Goal: Task Accomplishment & Management: Manage account settings

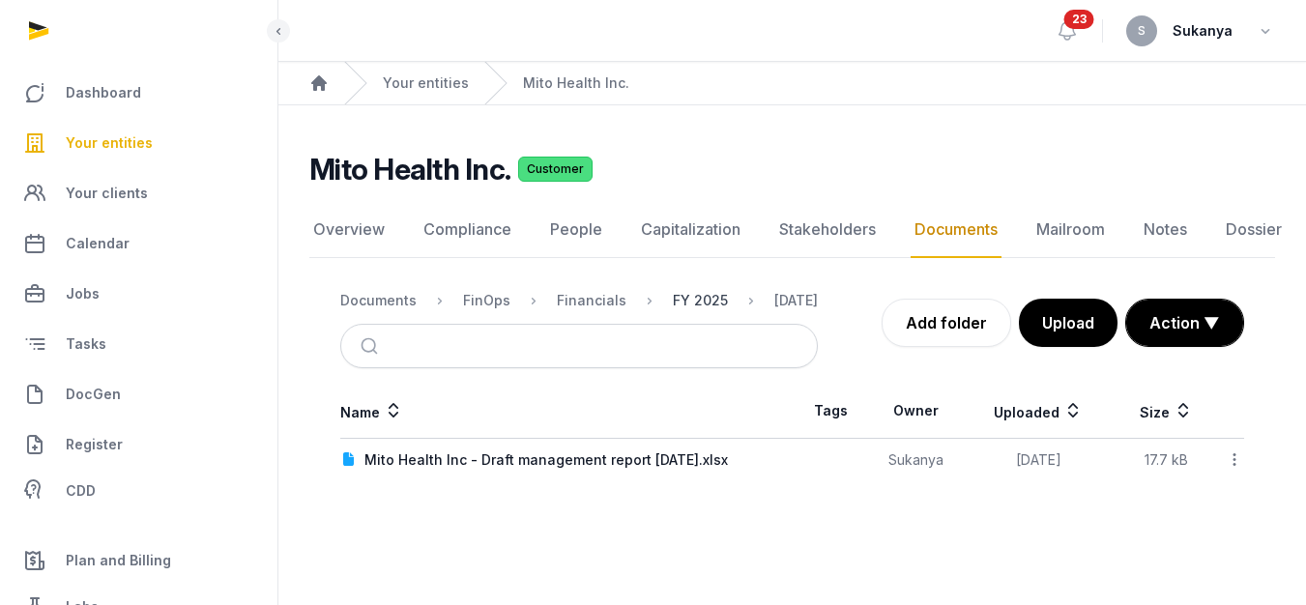
click at [689, 291] on div "FY 2025" at bounding box center [700, 300] width 55 height 19
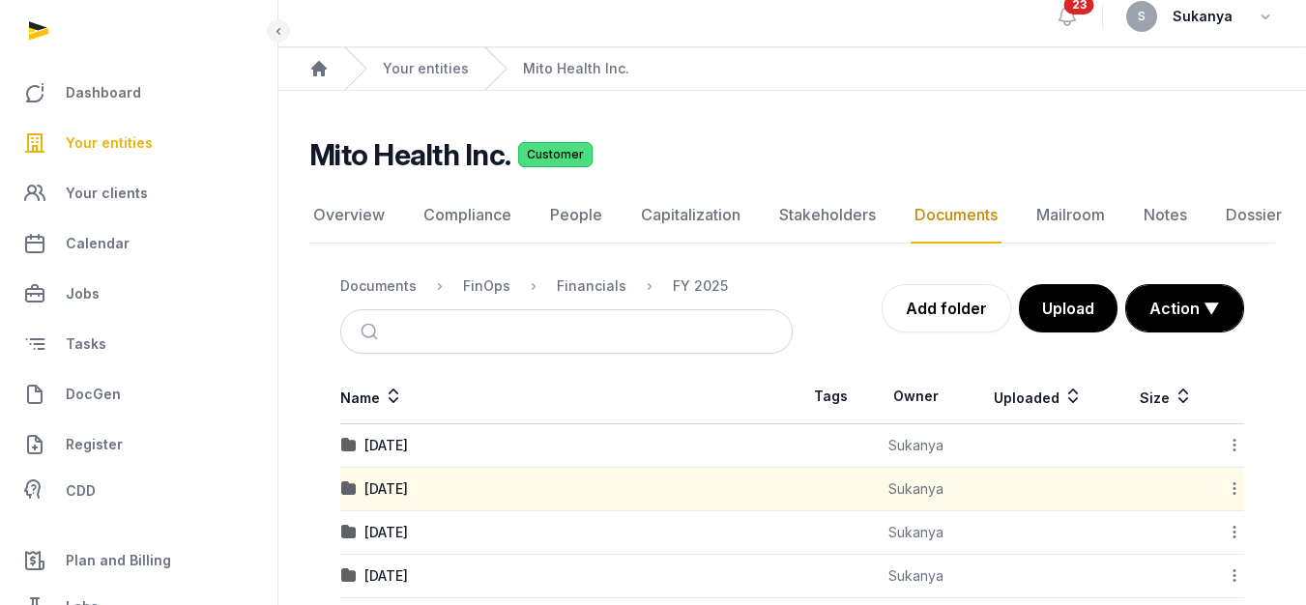
scroll to position [132, 0]
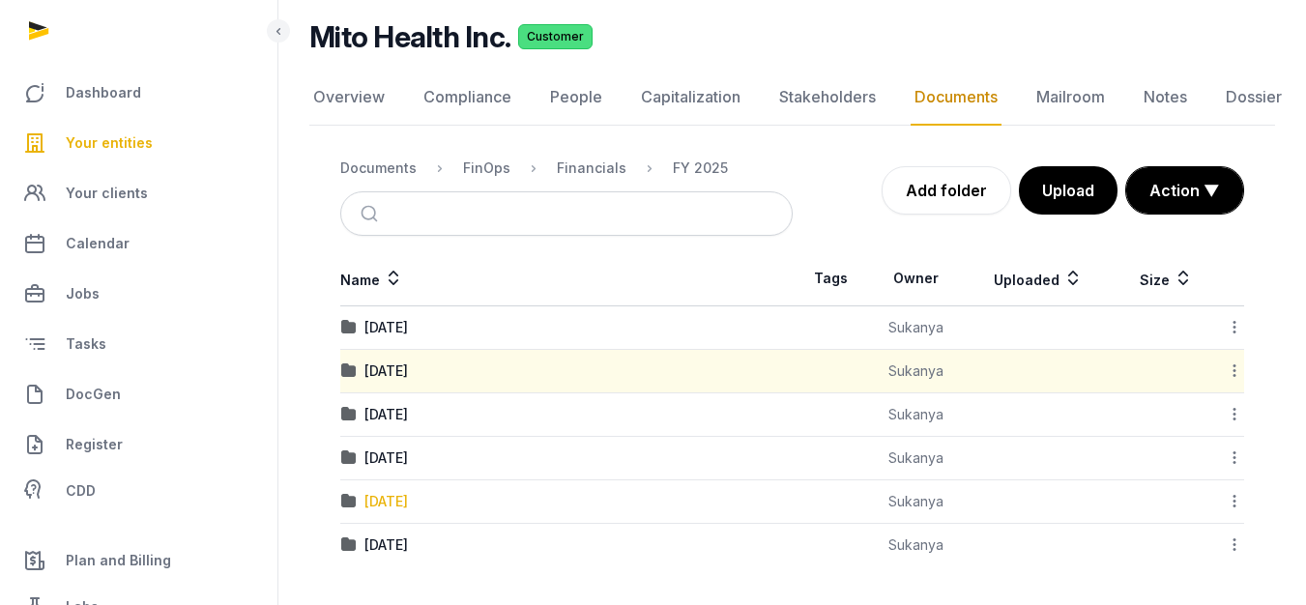
click at [407, 504] on div "March 2025" at bounding box center [385, 501] width 43 height 19
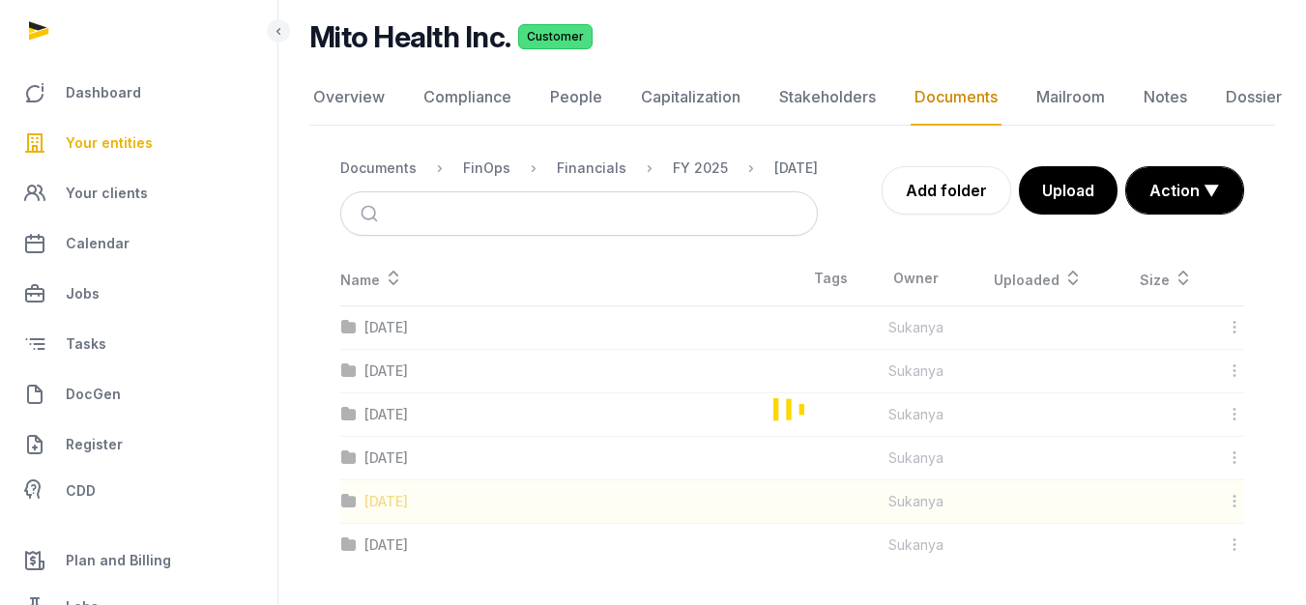
click at [407, 504] on div "Loading" at bounding box center [791, 408] width 965 height 315
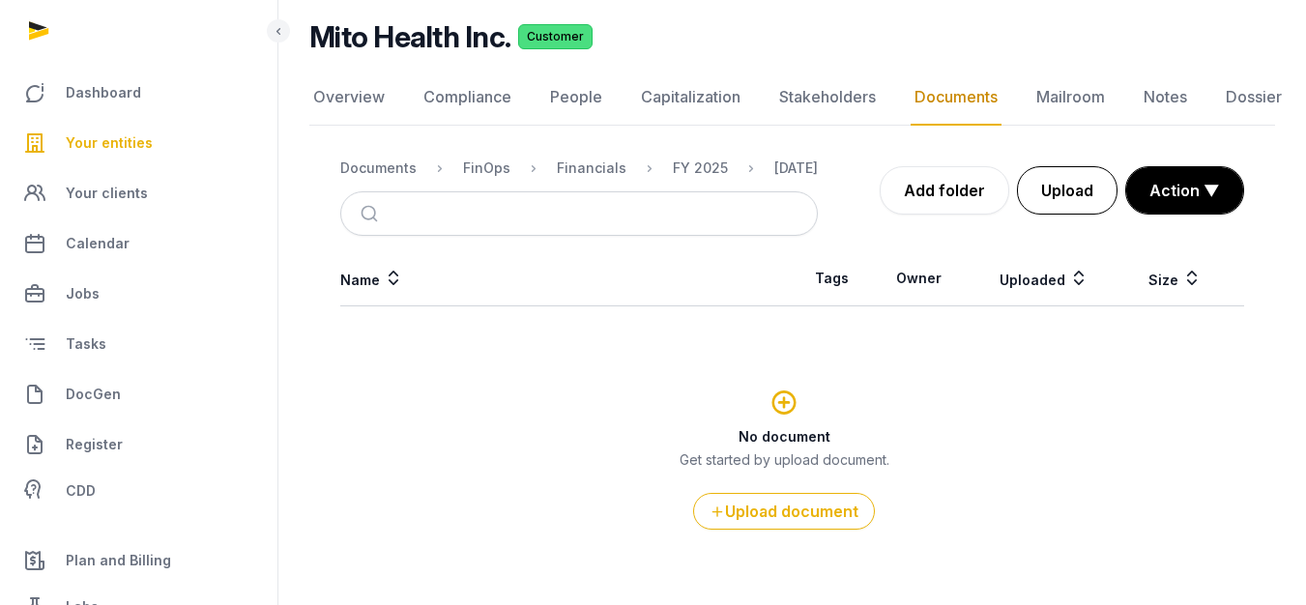
click at [1042, 187] on button "Upload" at bounding box center [1067, 190] width 101 height 48
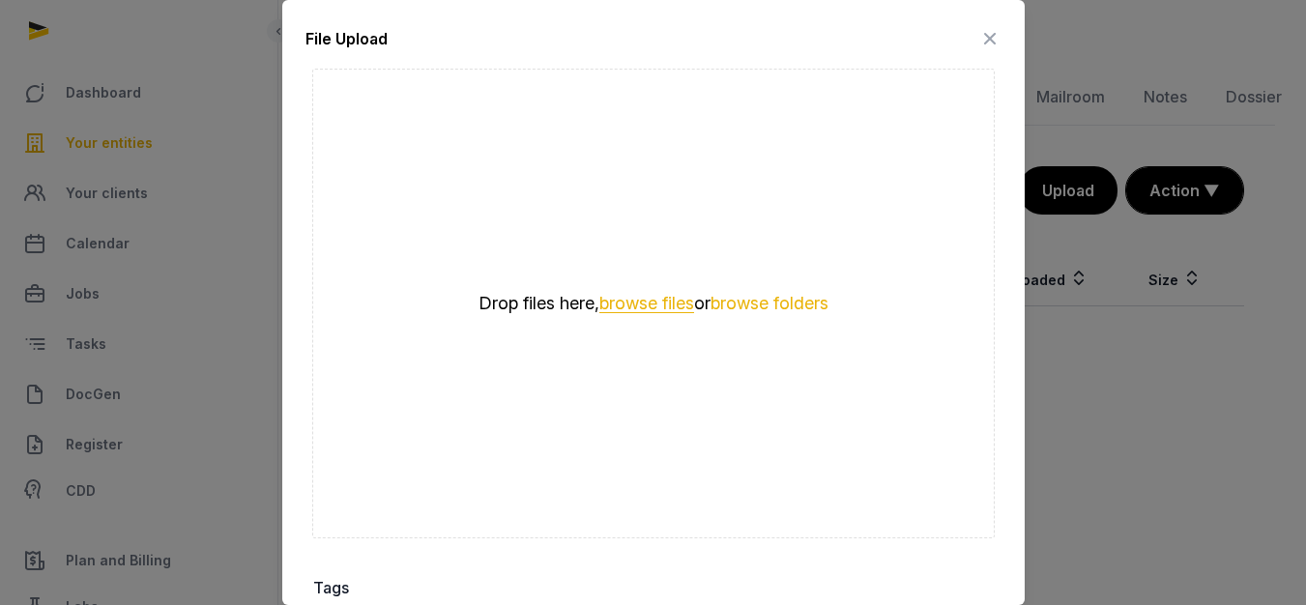
click at [602, 295] on button "browse files" at bounding box center [646, 304] width 95 height 18
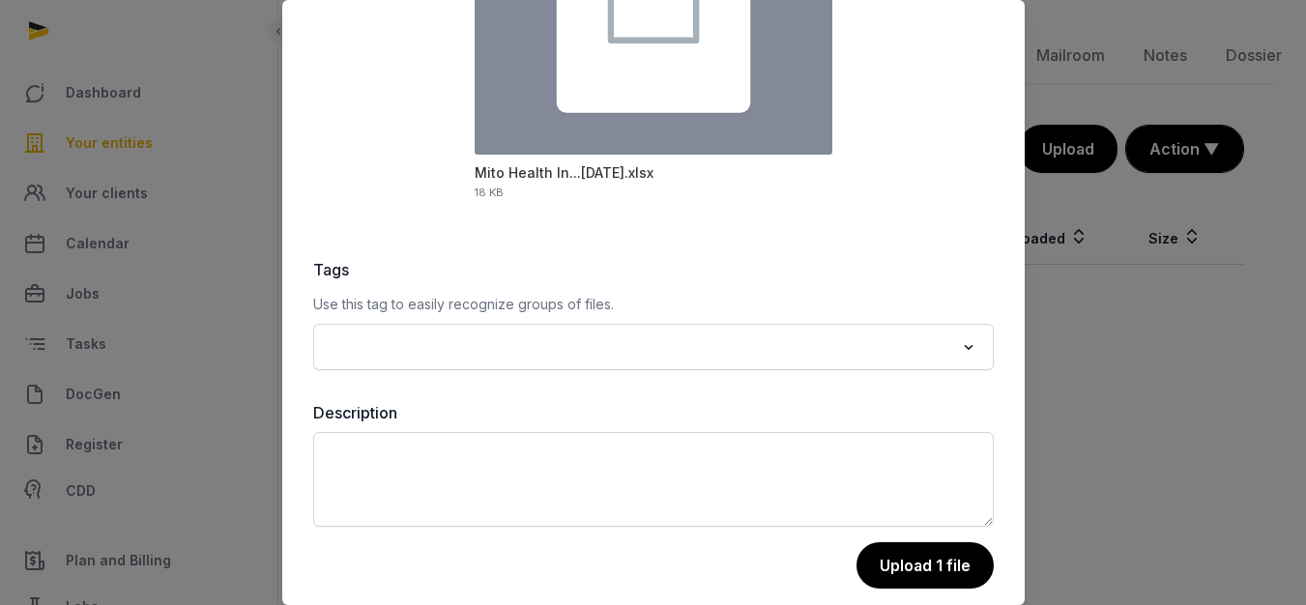
scroll to position [326, 0]
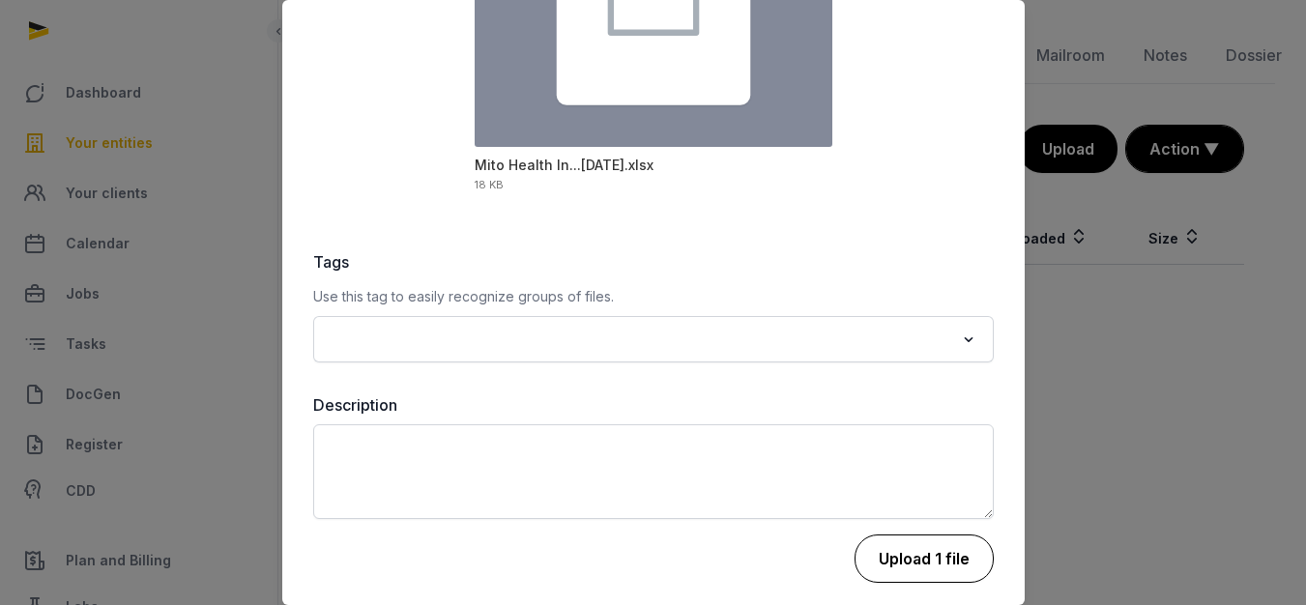
click at [899, 551] on button "Upload 1 file" at bounding box center [923, 558] width 139 height 48
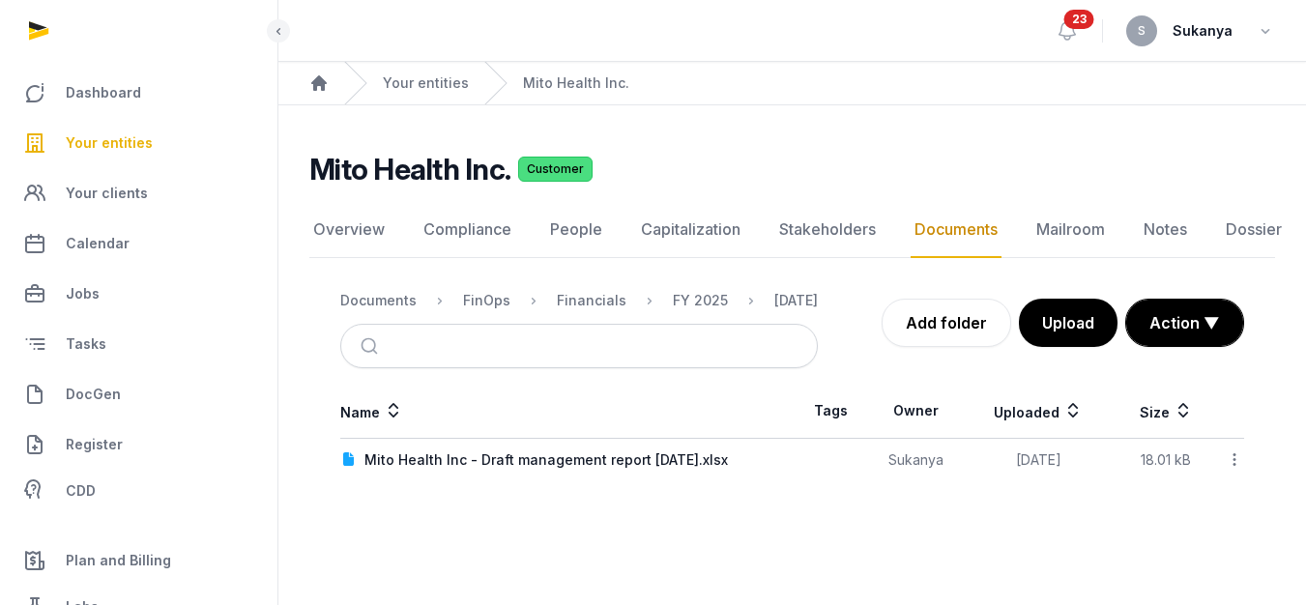
scroll to position [14, 0]
click at [673, 291] on div "FY 2025" at bounding box center [700, 300] width 55 height 19
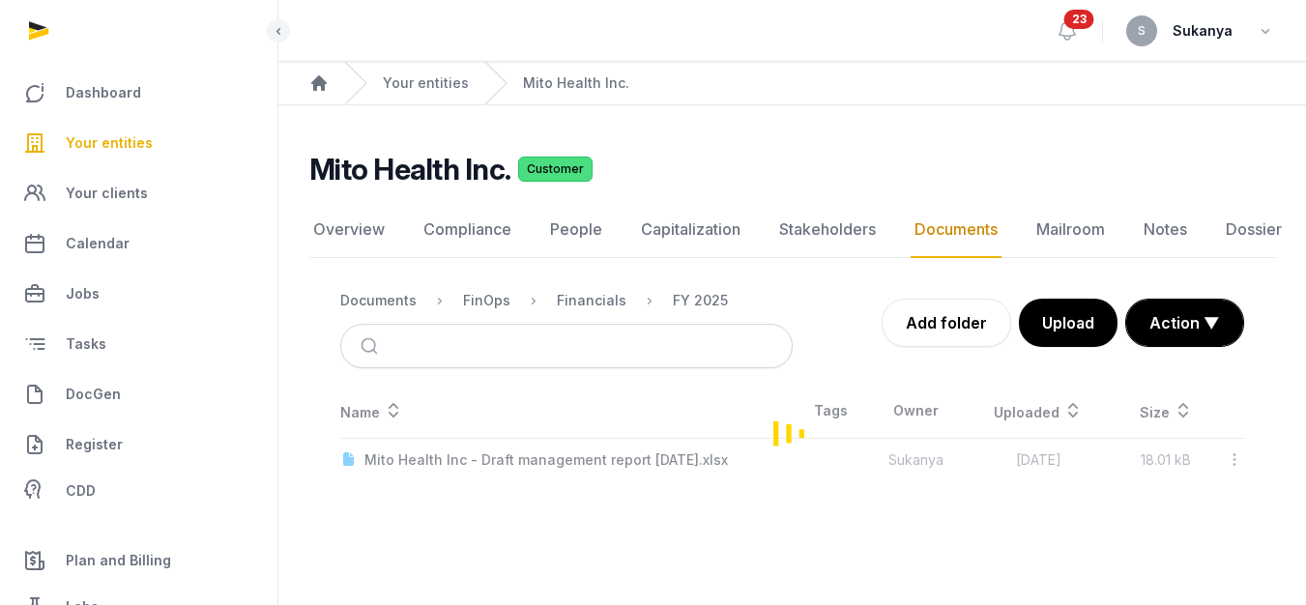
scroll to position [132, 0]
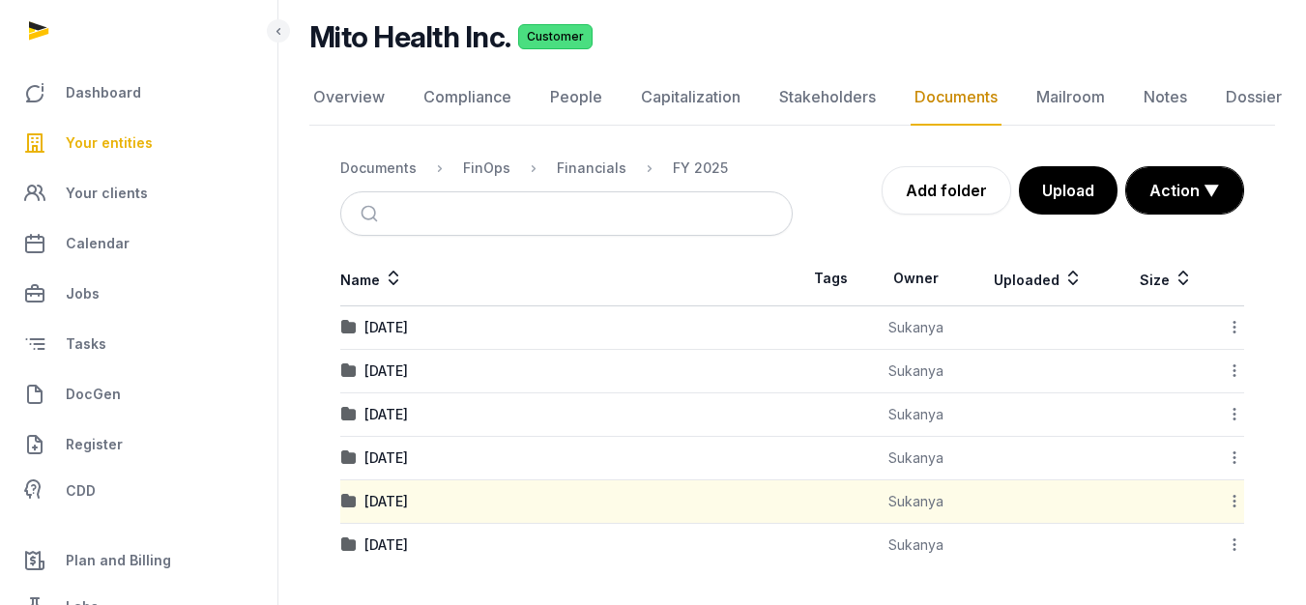
click at [1232, 491] on icon at bounding box center [1233, 501] width 17 height 20
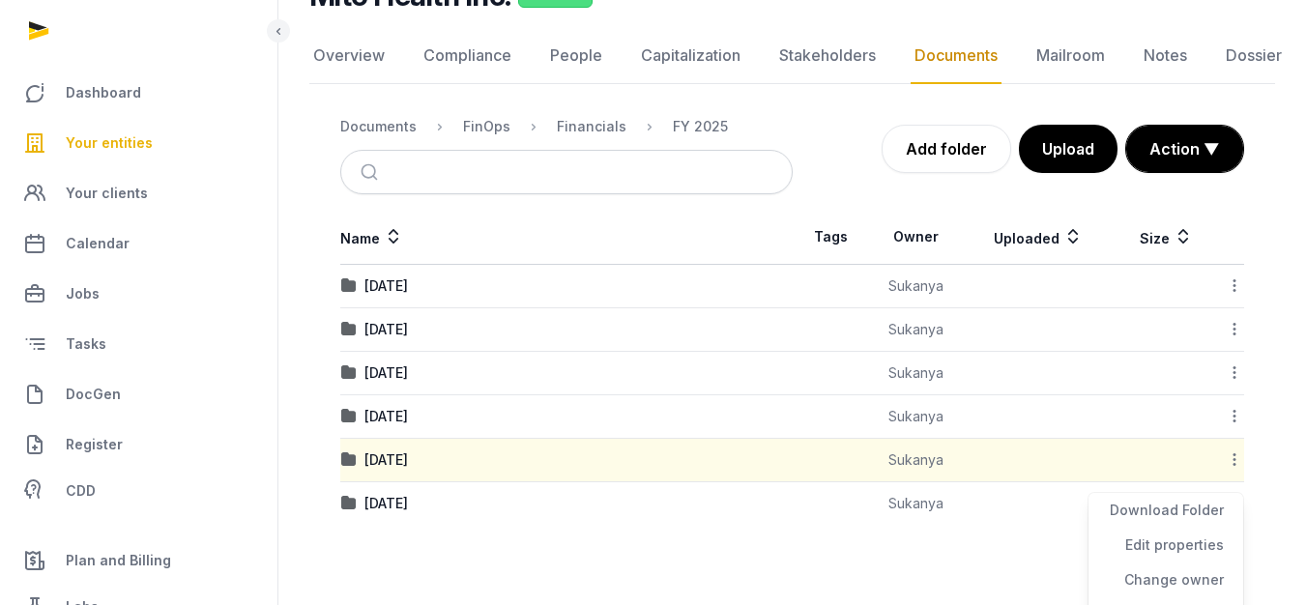
click at [1233, 369] on icon at bounding box center [1233, 372] width 17 height 20
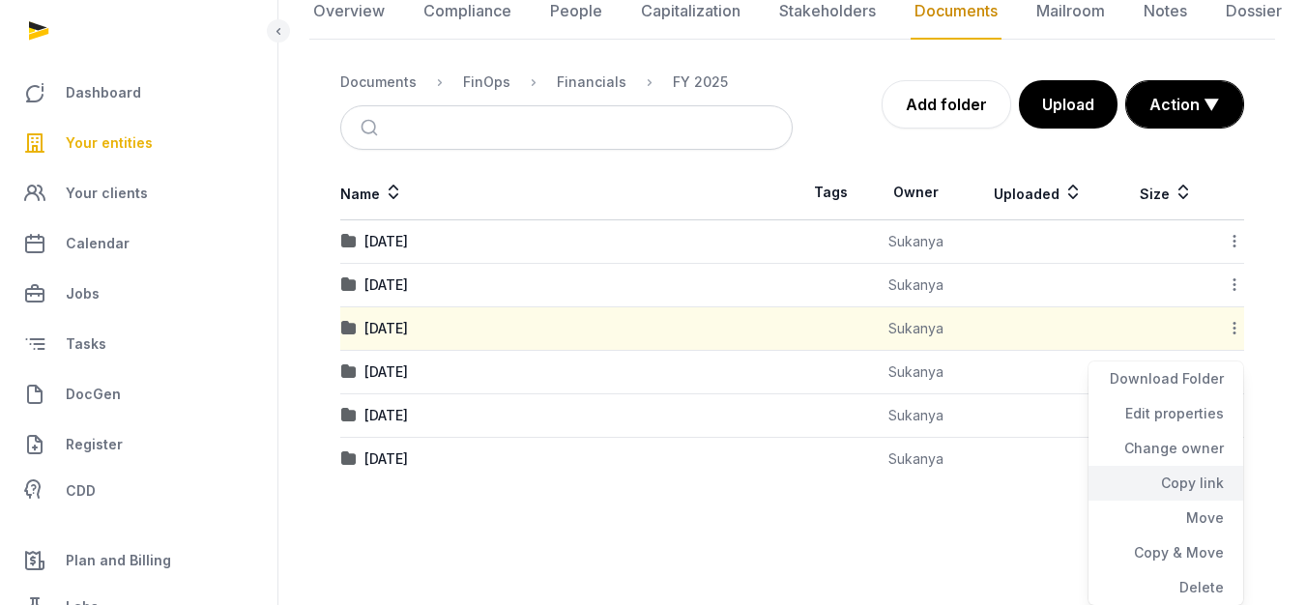
click at [1177, 501] on div "Copy link" at bounding box center [1165, 518] width 155 height 35
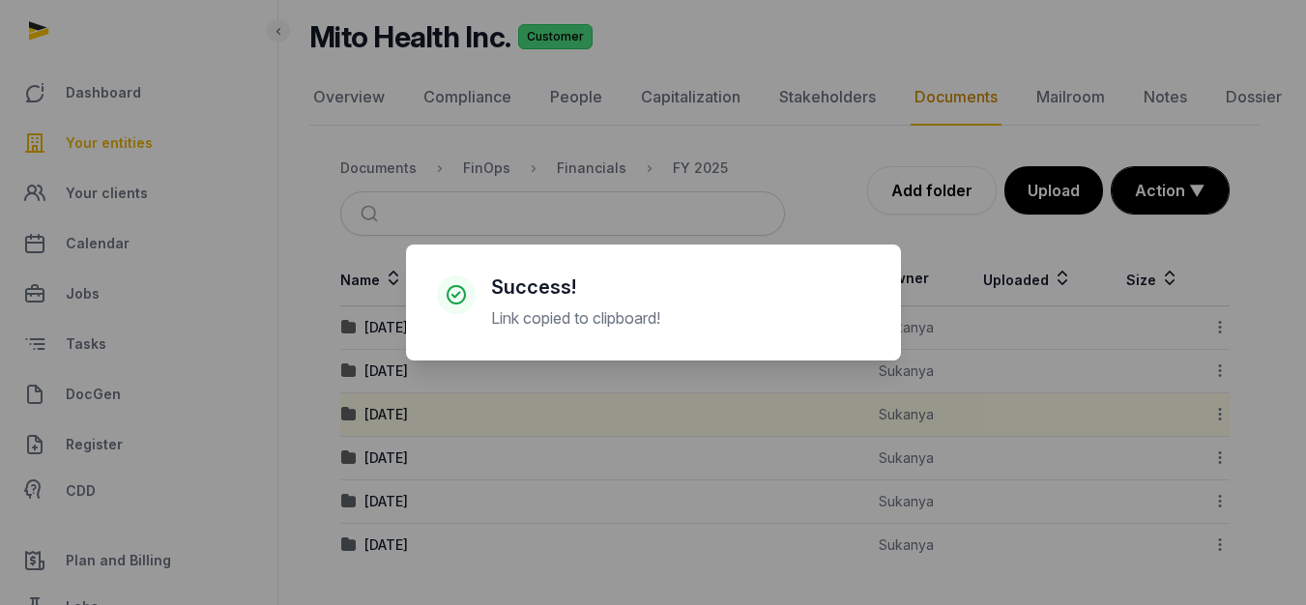
scroll to position [118, 0]
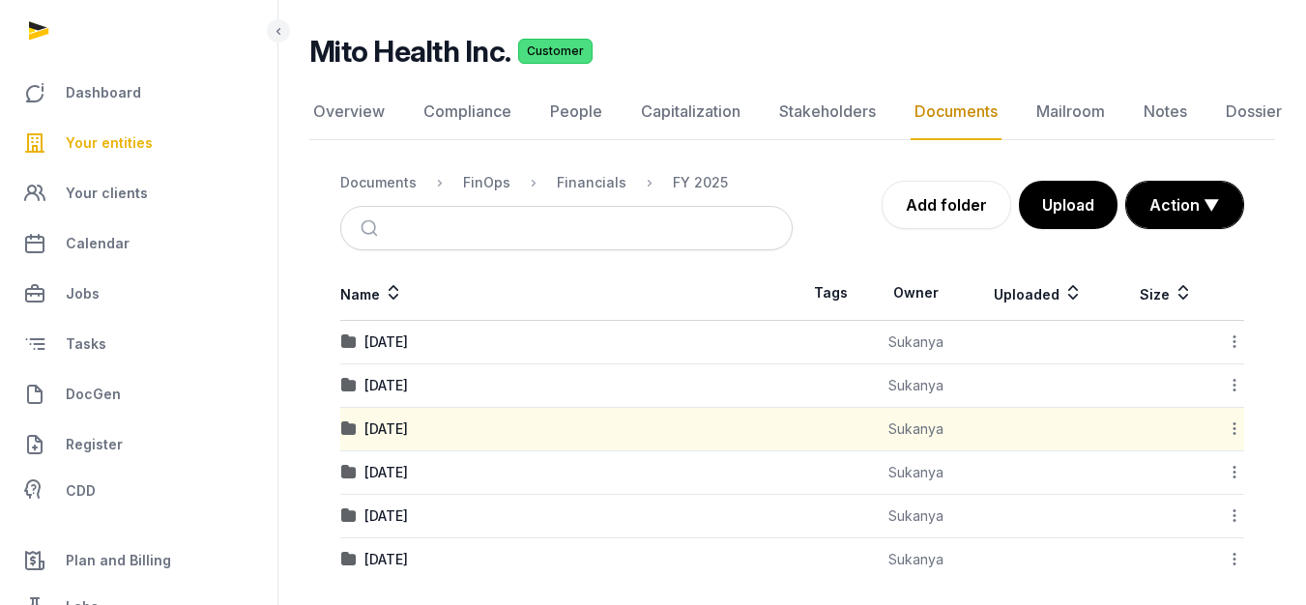
click at [1234, 387] on icon at bounding box center [1233, 385] width 17 height 20
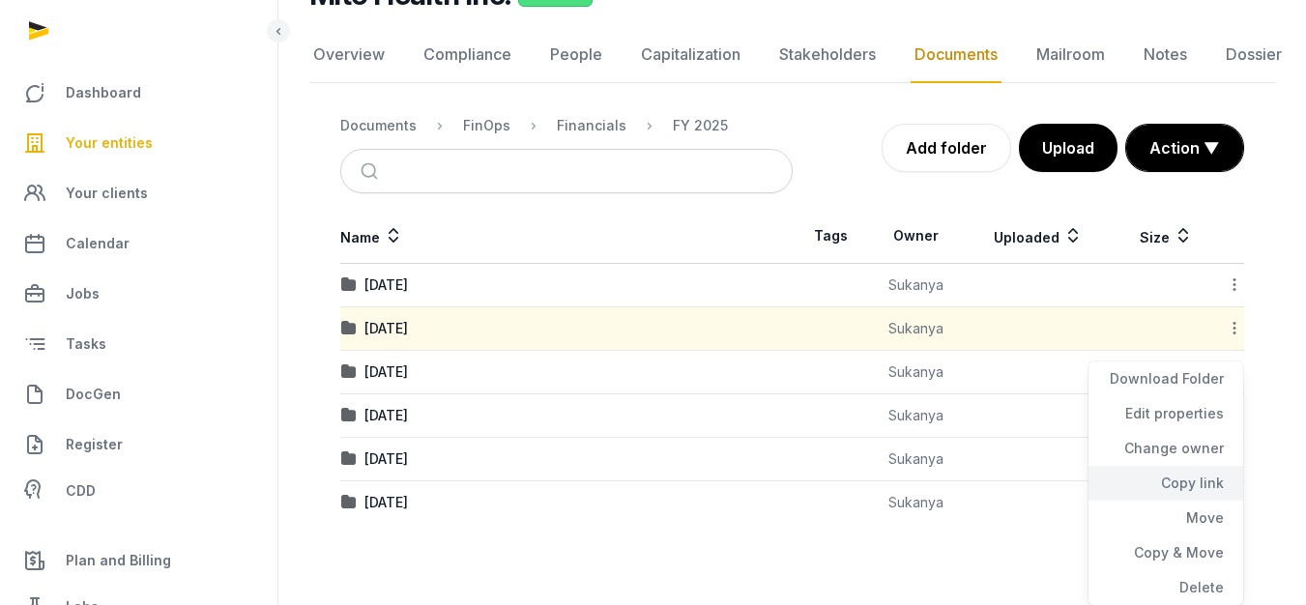
click at [1182, 501] on div "Copy link" at bounding box center [1165, 518] width 155 height 35
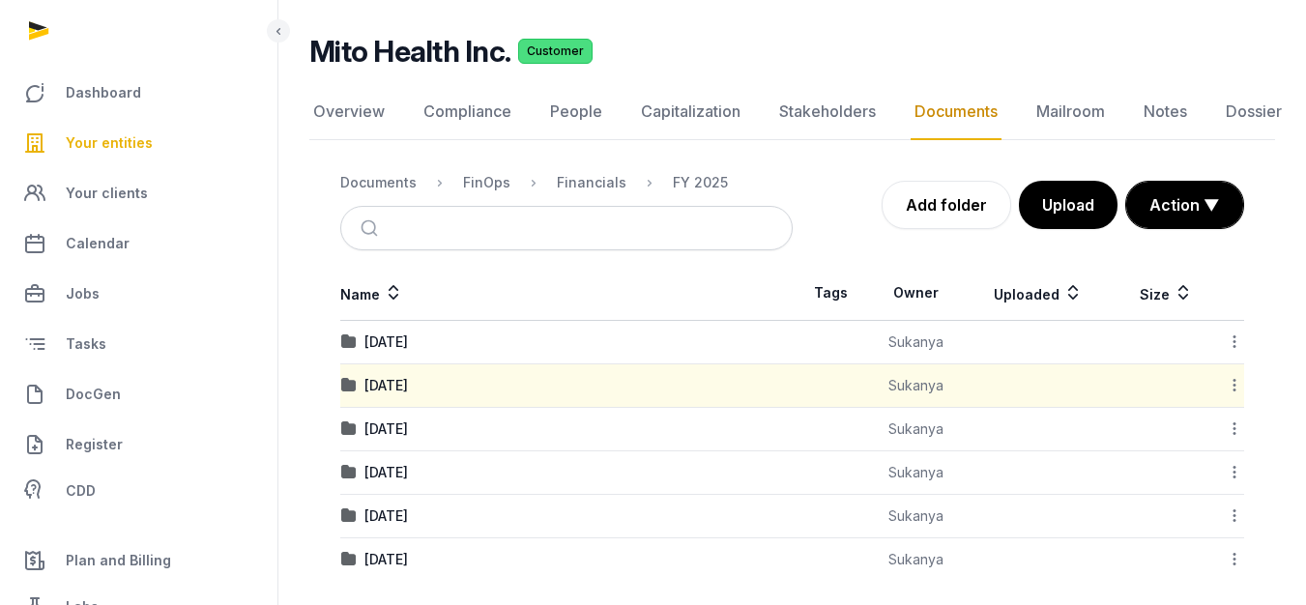
scroll to position [132, 0]
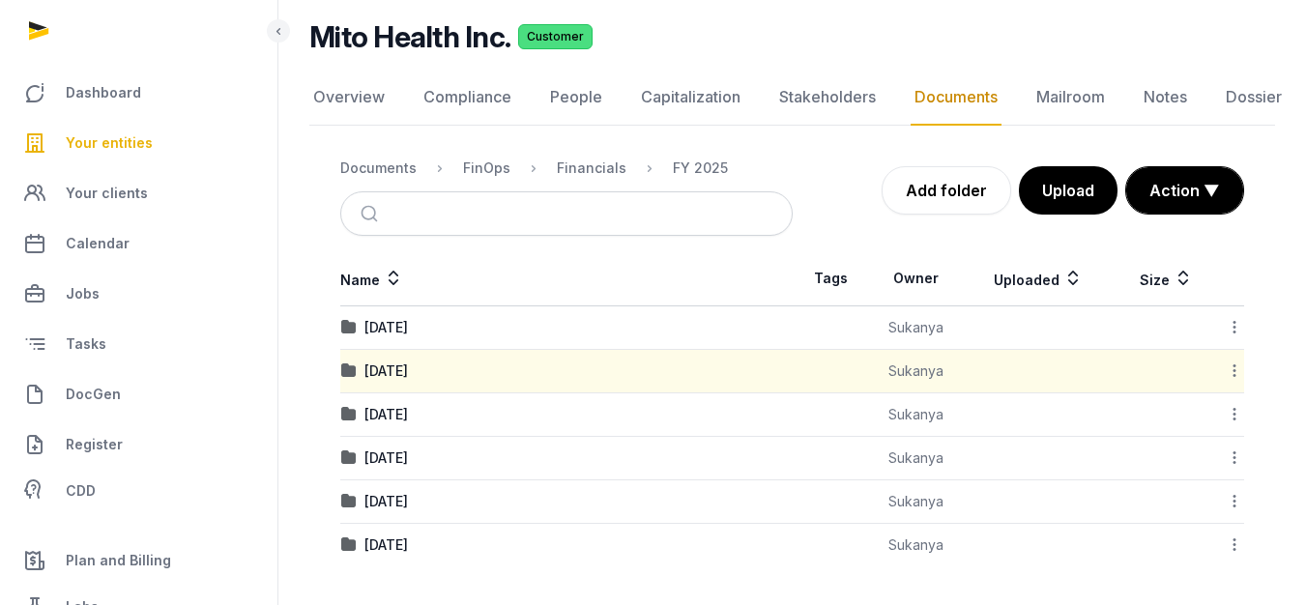
click at [1233, 501] on icon at bounding box center [1233, 501] width 17 height 20
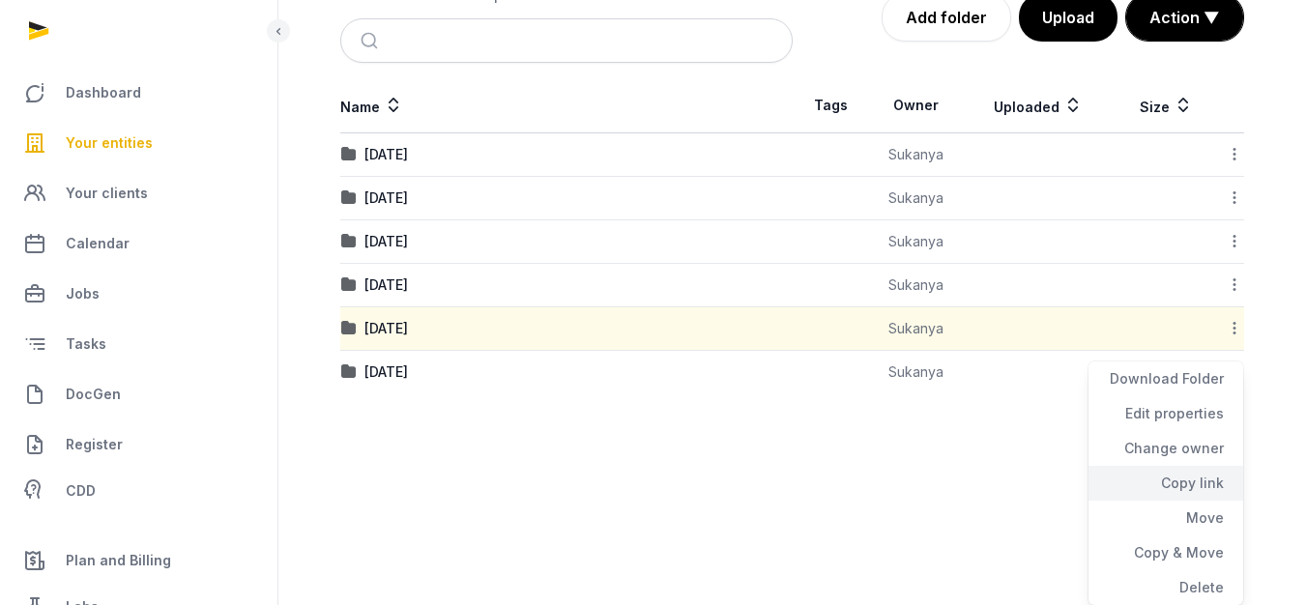
click at [1147, 501] on div "Copy link" at bounding box center [1165, 518] width 155 height 35
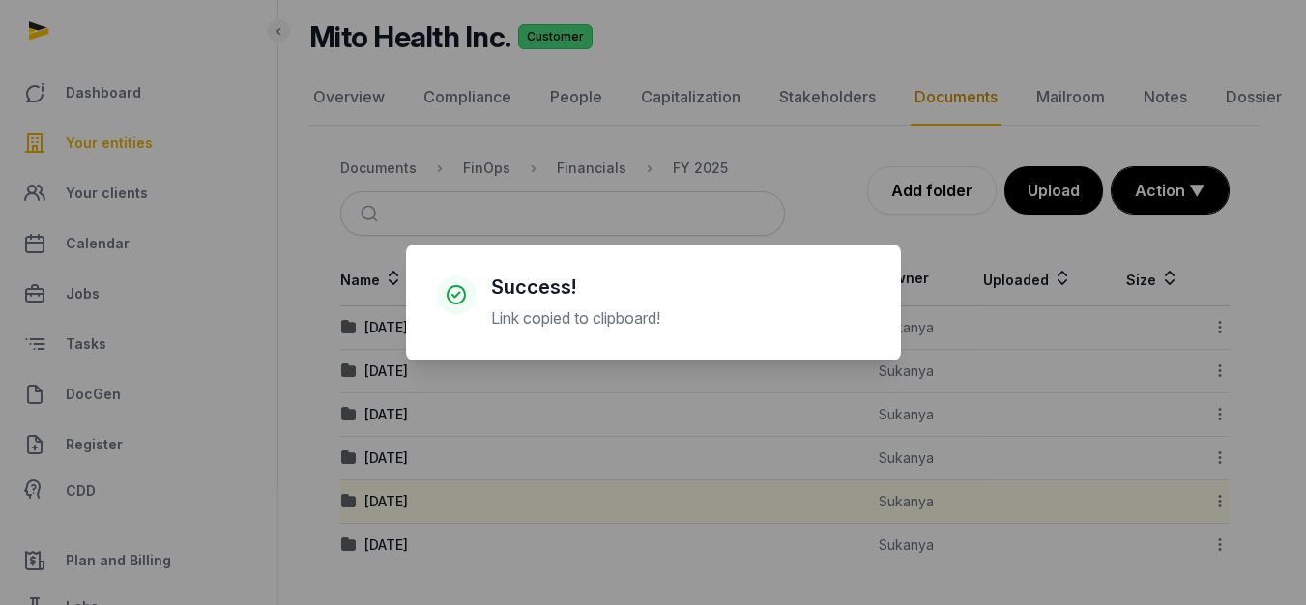
scroll to position [118, 0]
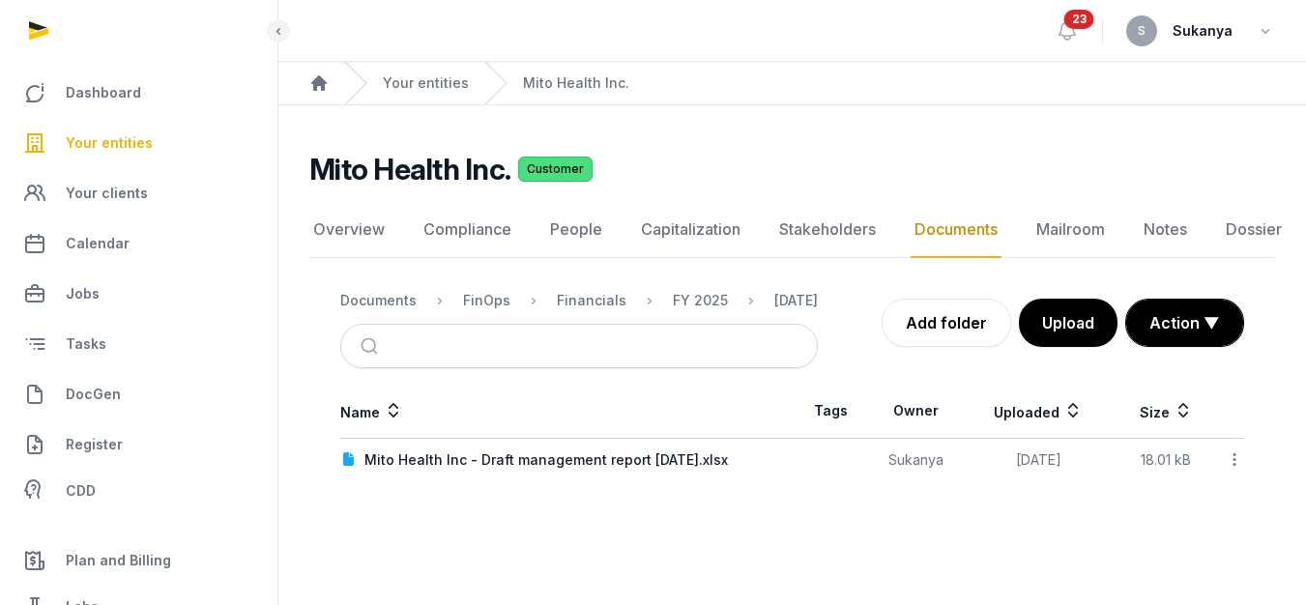
scroll to position [14, 0]
